Goal: Understand process/instructions

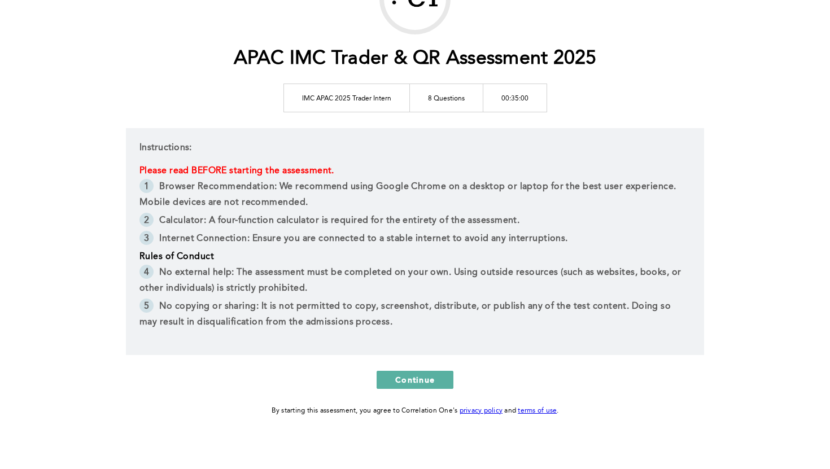
scroll to position [115, 0]
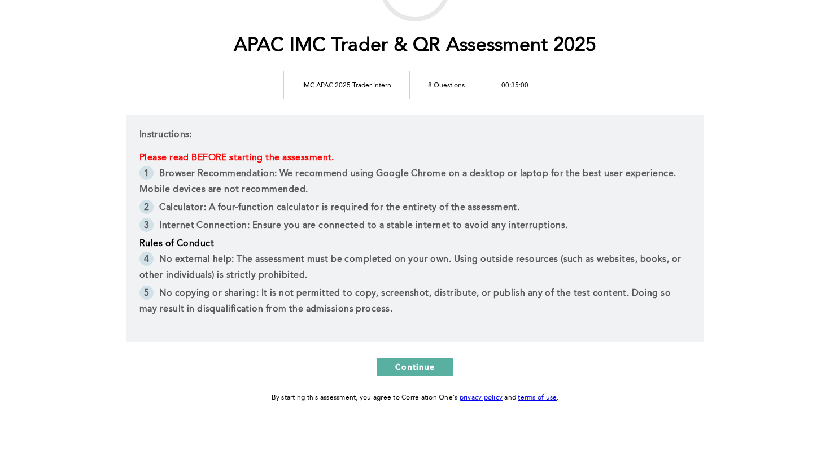
click at [299, 171] on span "Browser Recommendation: We recommend using Google Chrome on a desktop or laptop…" at bounding box center [408, 181] width 539 height 25
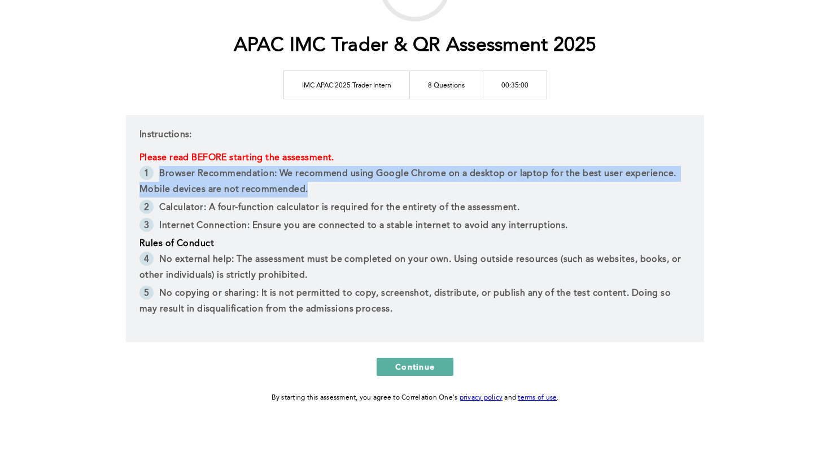
click at [299, 171] on span "Browser Recommendation: We recommend using Google Chrome on a desktop or laptop…" at bounding box center [408, 181] width 539 height 25
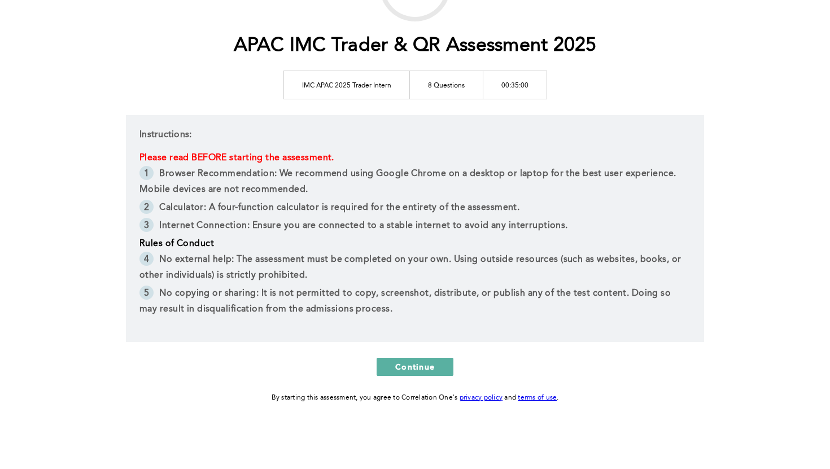
click at [297, 181] on li "Browser Recommendation: We recommend using Google Chrome on a desktop or laptop…" at bounding box center [414, 183] width 551 height 34
click at [249, 219] on li "Internet Connection: Ensure you are connected to a stable internet to avoid any…" at bounding box center [414, 227] width 551 height 18
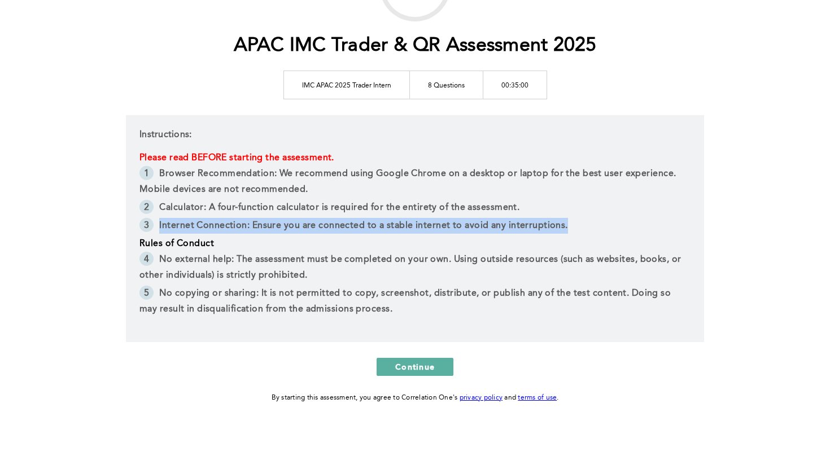
click at [249, 219] on li "Internet Connection: Ensure you are connected to a stable internet to avoid any…" at bounding box center [414, 227] width 551 height 18
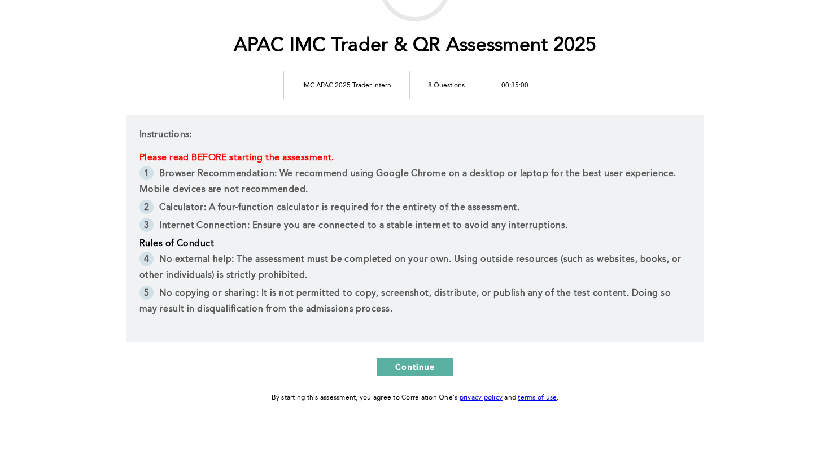
click at [250, 240] on p "Rules of Conduct" at bounding box center [414, 244] width 551 height 16
